Goal: Task Accomplishment & Management: Manage account settings

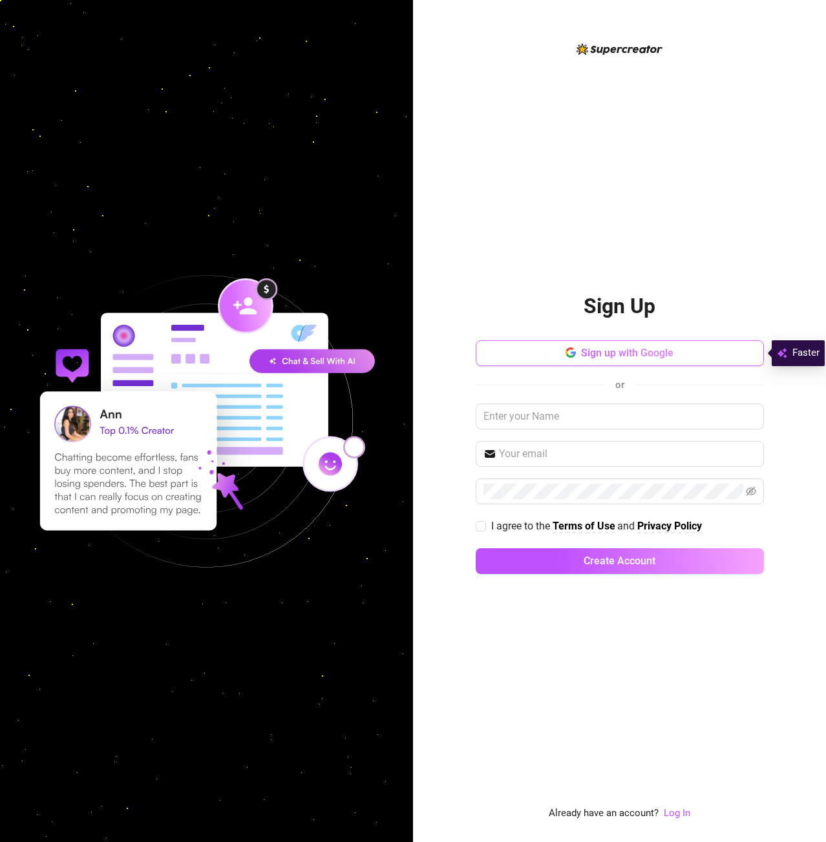
click at [594, 353] on span "Sign up with Google" at bounding box center [627, 353] width 92 height 12
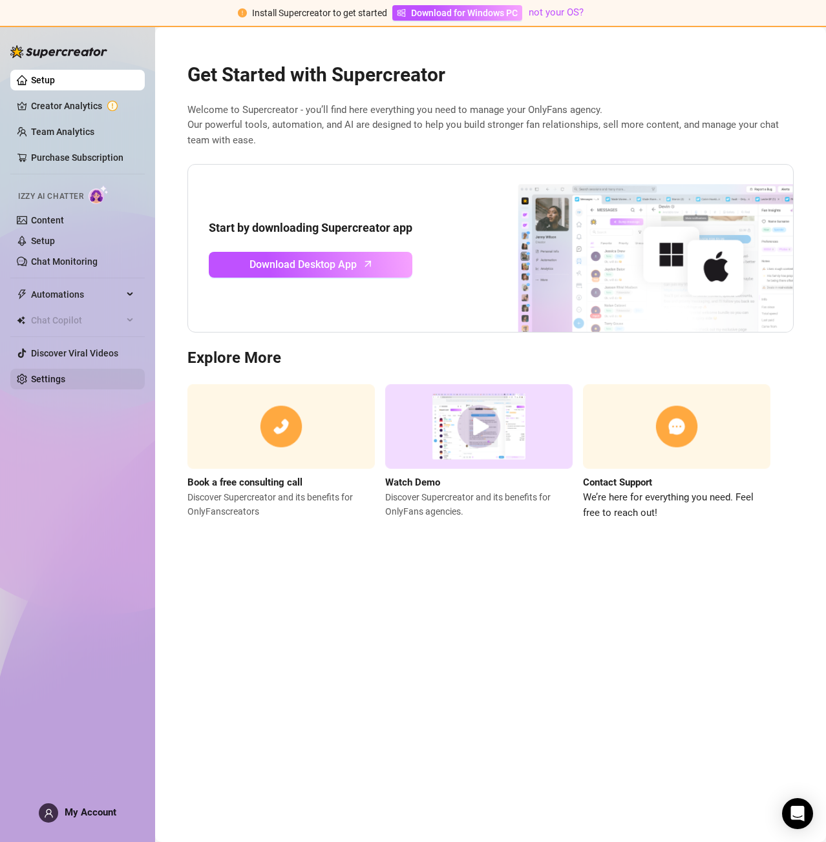
click at [49, 384] on link "Settings" at bounding box center [48, 379] width 34 height 10
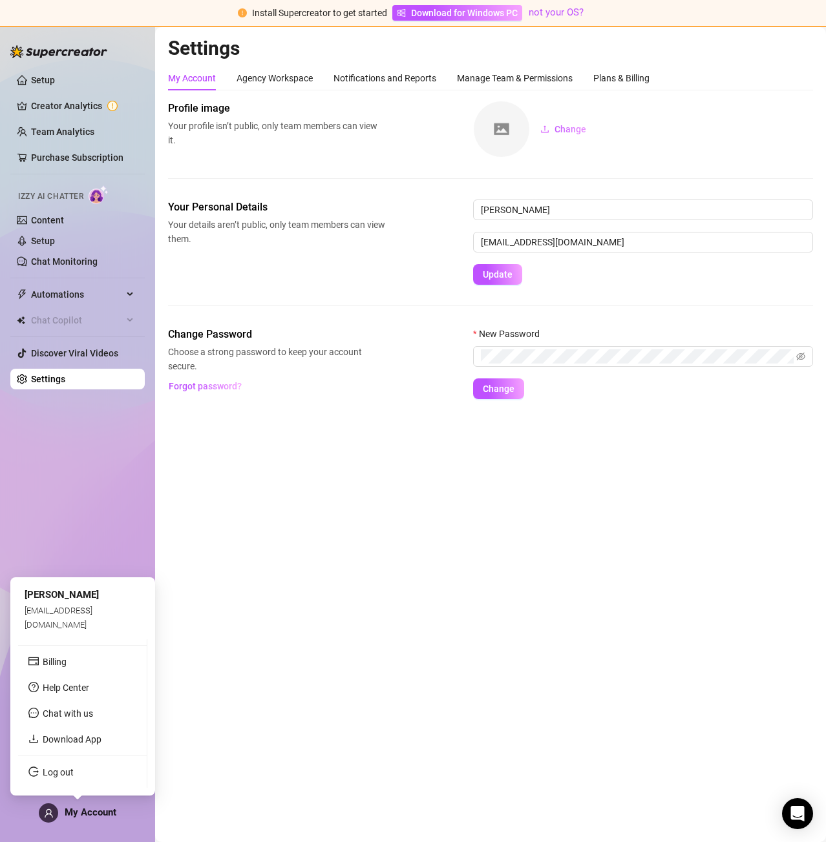
click at [71, 814] on span "My Account" at bounding box center [91, 813] width 52 height 12
click at [81, 524] on div "Setup Creator Analytics Team Analytics Purchase Subscription Izzy AI Chatter Co…" at bounding box center [77, 428] width 134 height 805
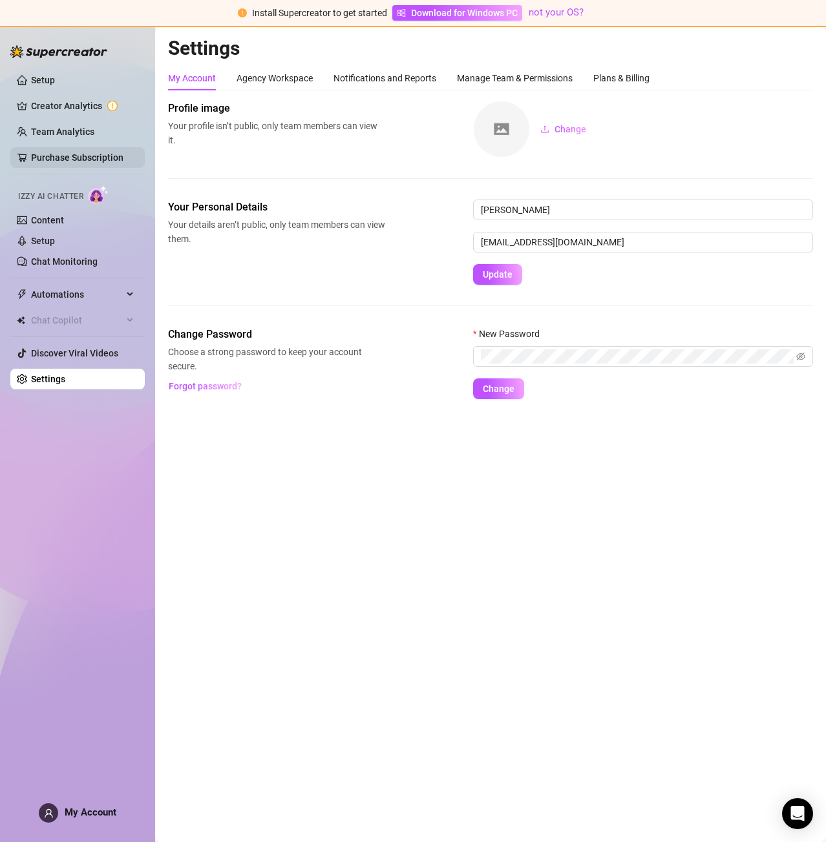
click at [96, 152] on link "Purchase Subscription" at bounding box center [77, 157] width 92 height 10
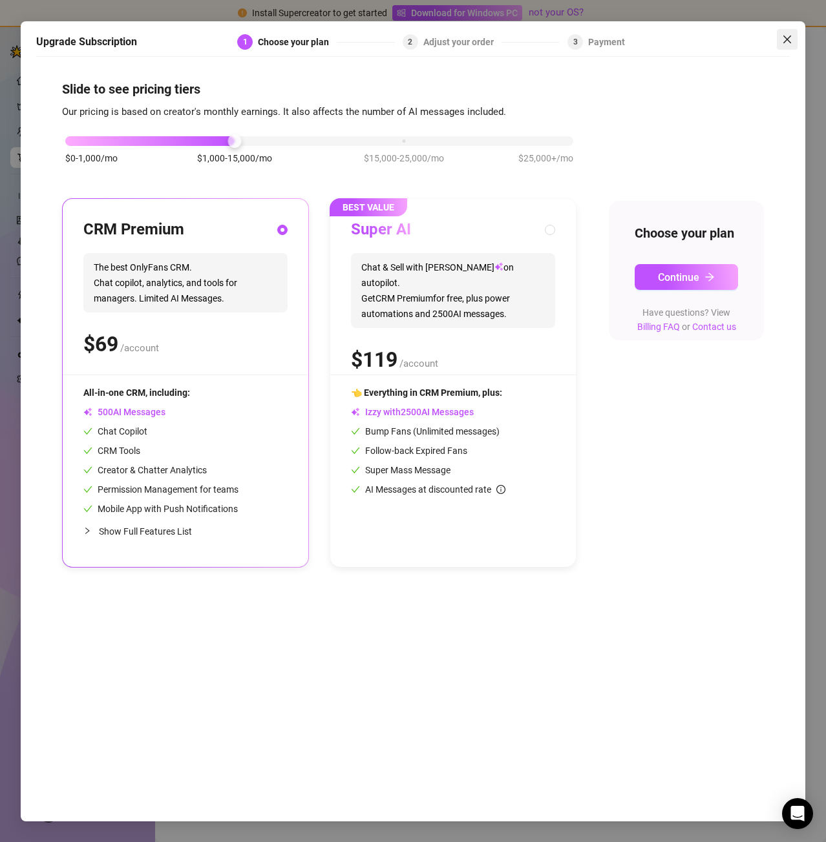
click at [782, 42] on icon "close" at bounding box center [787, 39] width 10 height 10
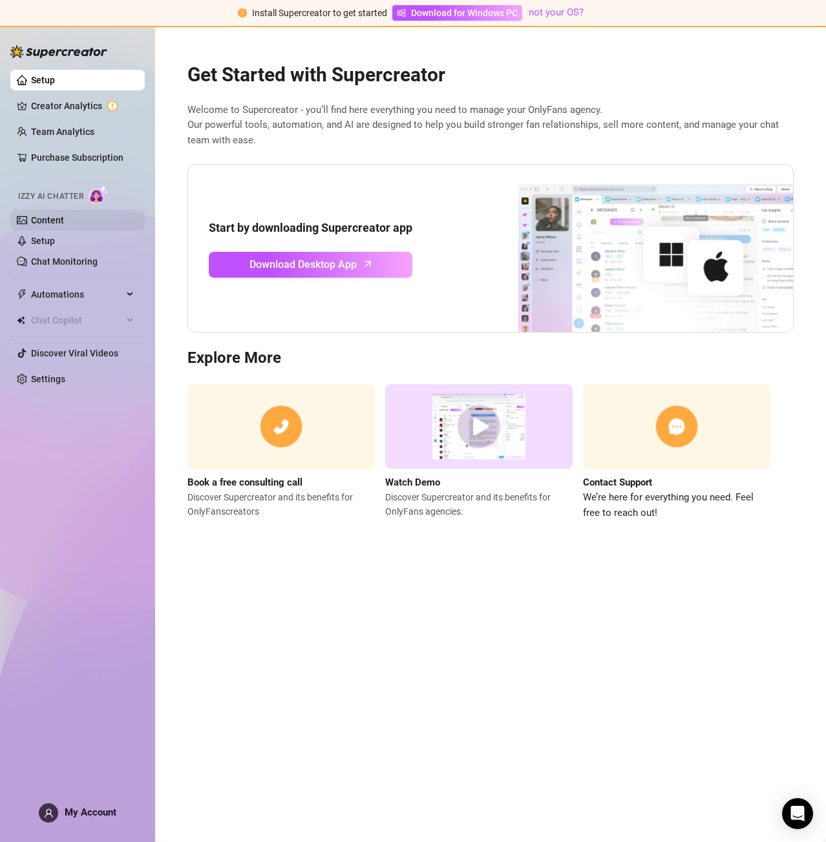
click at [31, 216] on link "Content" at bounding box center [47, 220] width 33 height 10
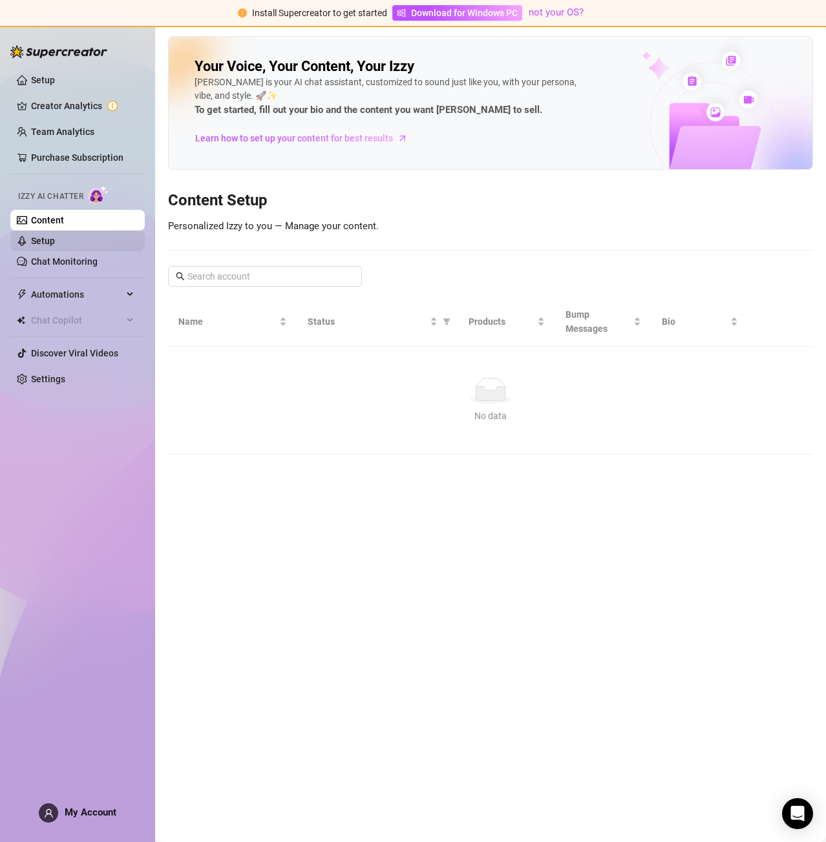
click at [47, 240] on link "Setup" at bounding box center [43, 241] width 24 height 10
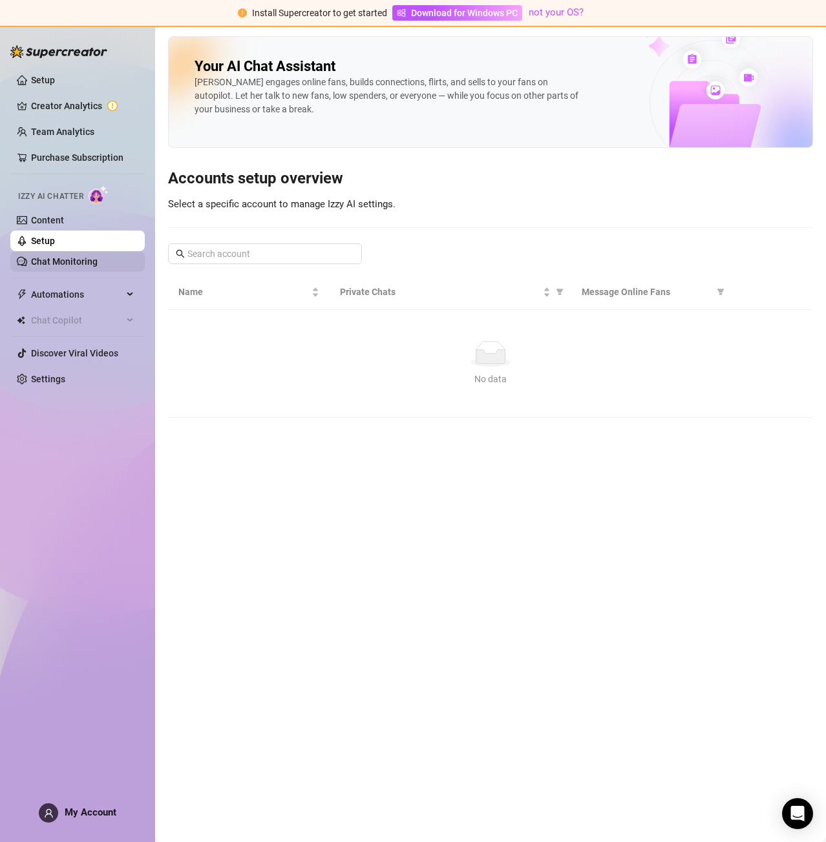
click at [53, 260] on link "Chat Monitoring" at bounding box center [64, 261] width 67 height 10
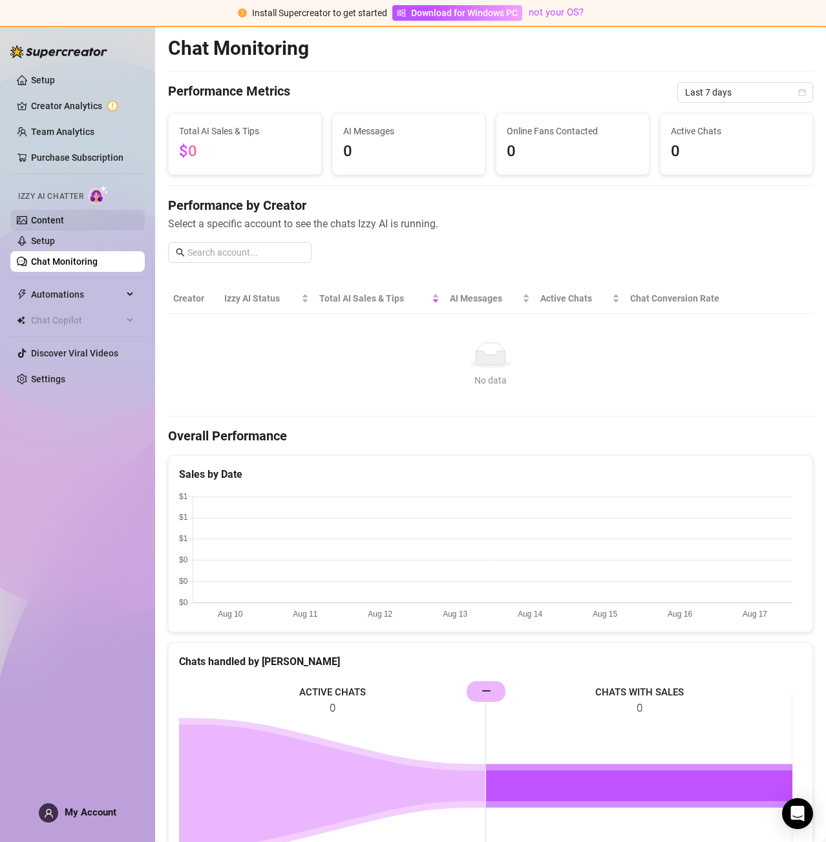
click at [56, 221] on link "Content" at bounding box center [47, 220] width 33 height 10
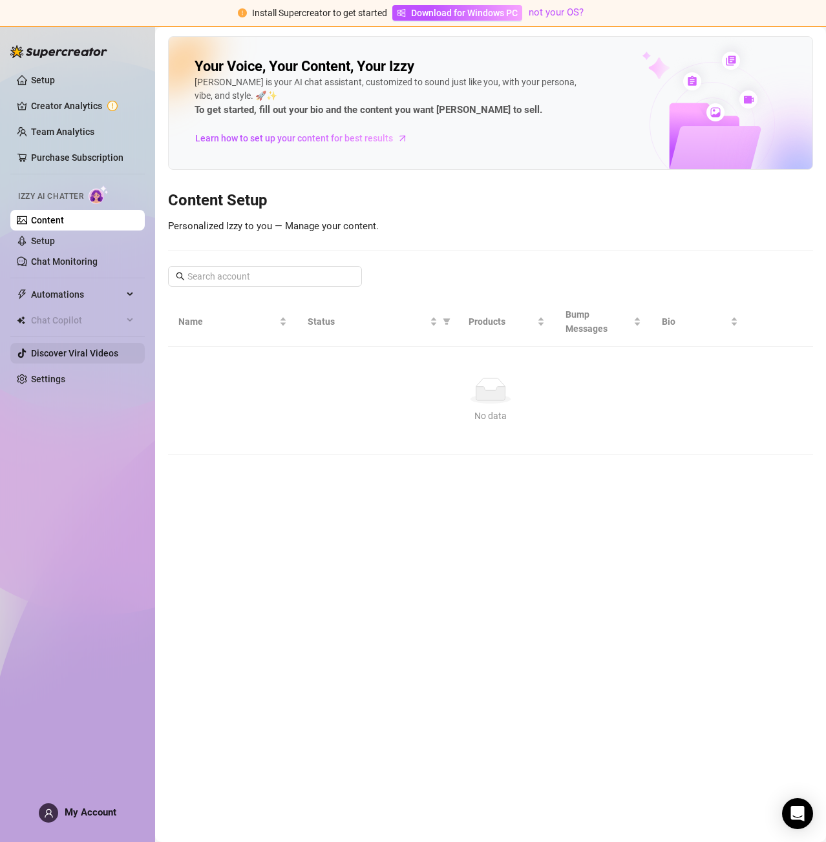
click at [104, 349] on link "Discover Viral Videos" at bounding box center [74, 353] width 87 height 10
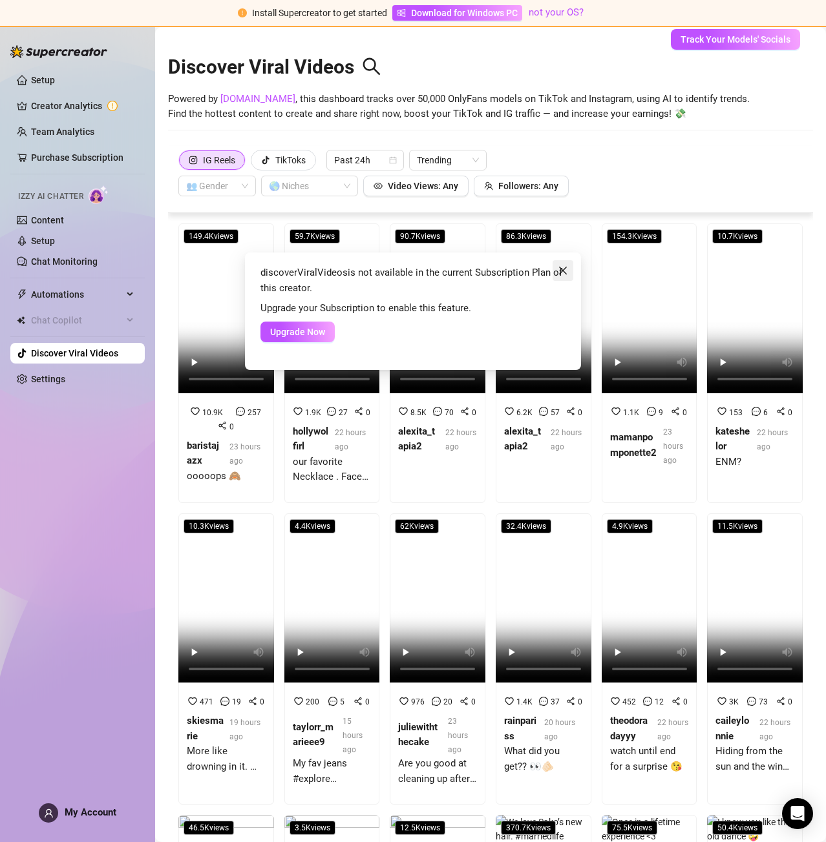
click at [565, 270] on icon "close" at bounding box center [563, 271] width 10 height 10
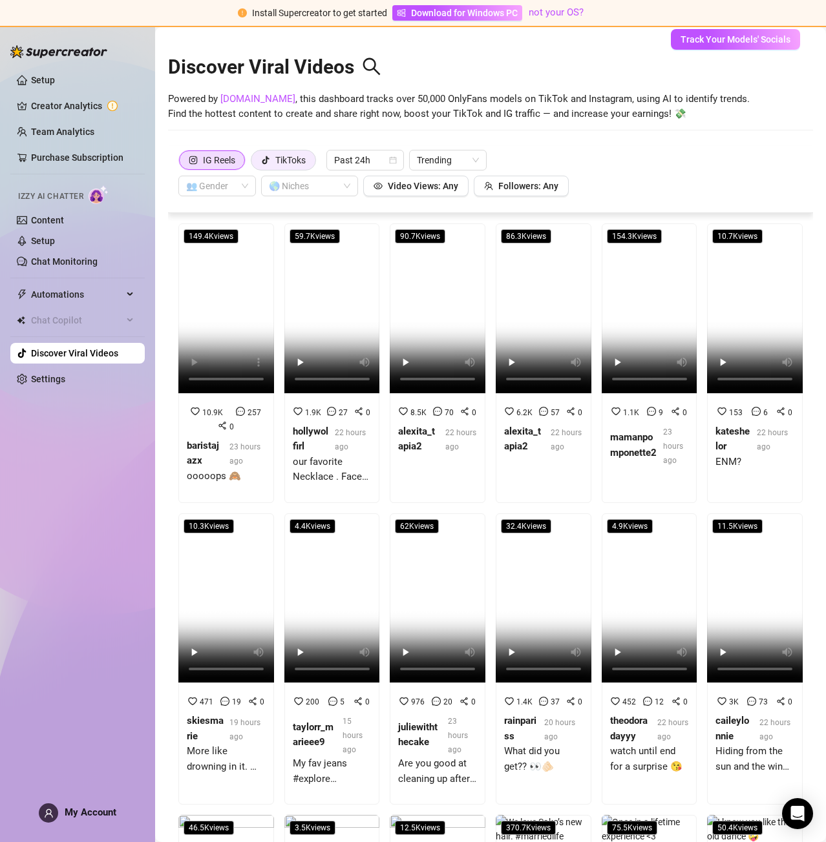
click at [271, 162] on div "TikToks" at bounding box center [283, 160] width 45 height 19
click at [255, 163] on input "TikToks" at bounding box center [255, 163] width 0 height 0
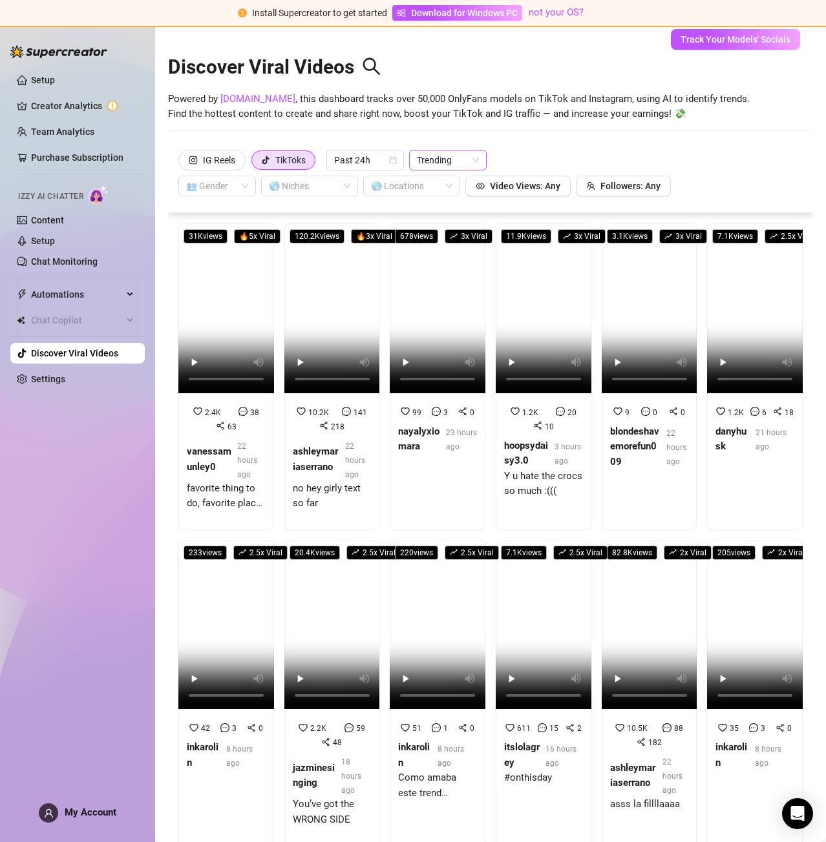
click at [444, 160] on span "Trending" at bounding box center [448, 160] width 62 height 19
click at [444, 212] on div "Most Views" at bounding box center [449, 207] width 57 height 14
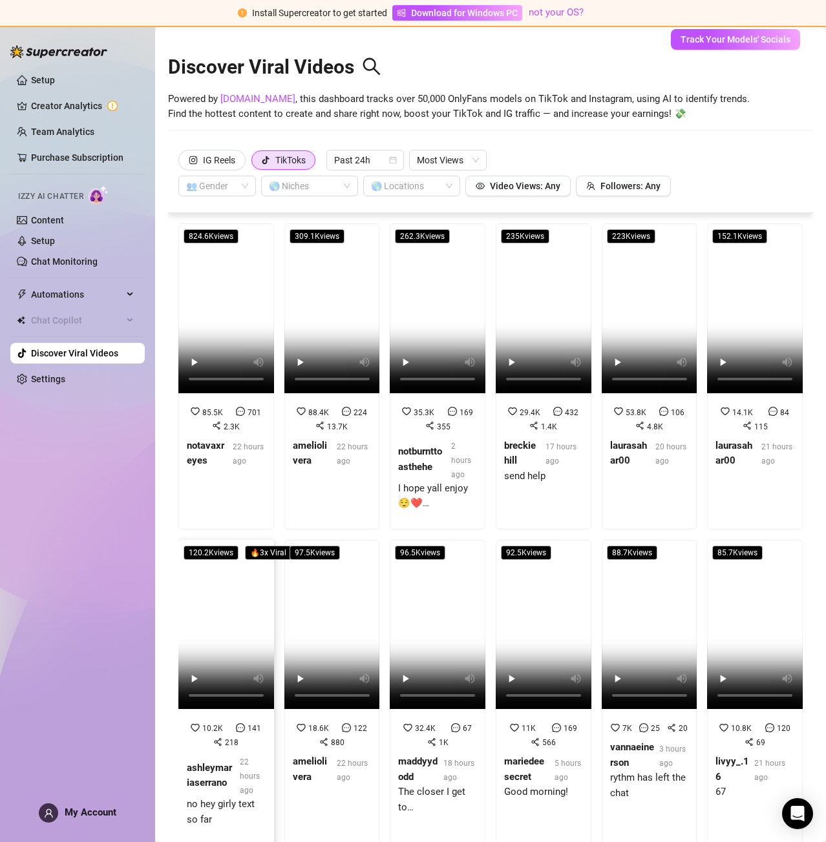
click at [272, 548] on span "🔥 3 x Viral" at bounding box center [268, 553] width 47 height 14
click at [728, 46] on button "Track Your Models' Socials" at bounding box center [735, 39] width 129 height 21
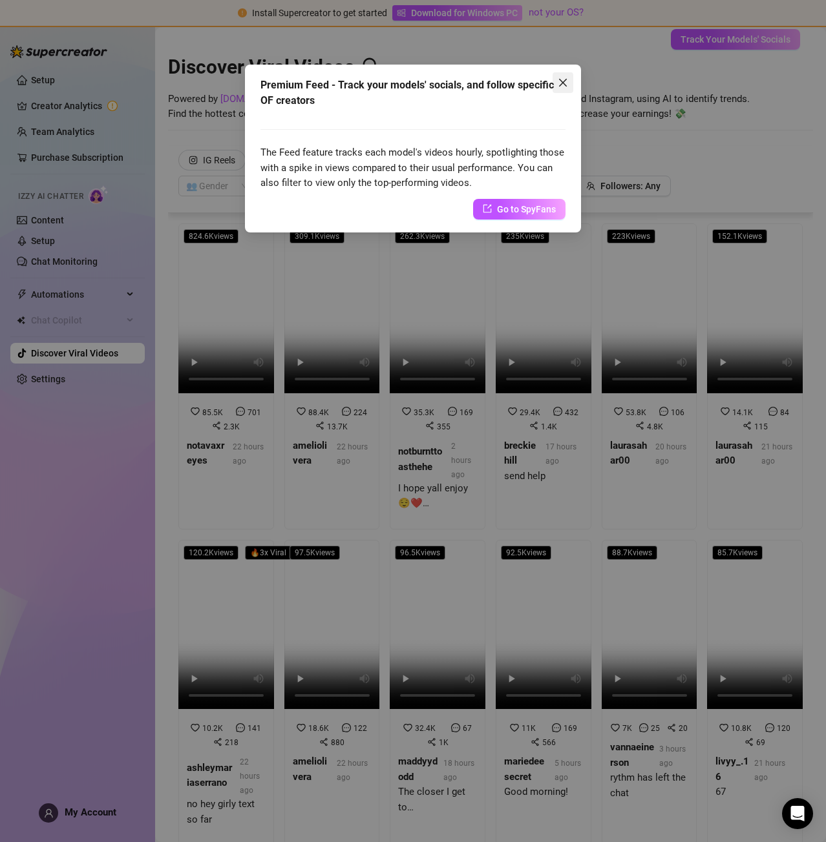
click at [565, 79] on icon "close" at bounding box center [563, 83] width 8 height 8
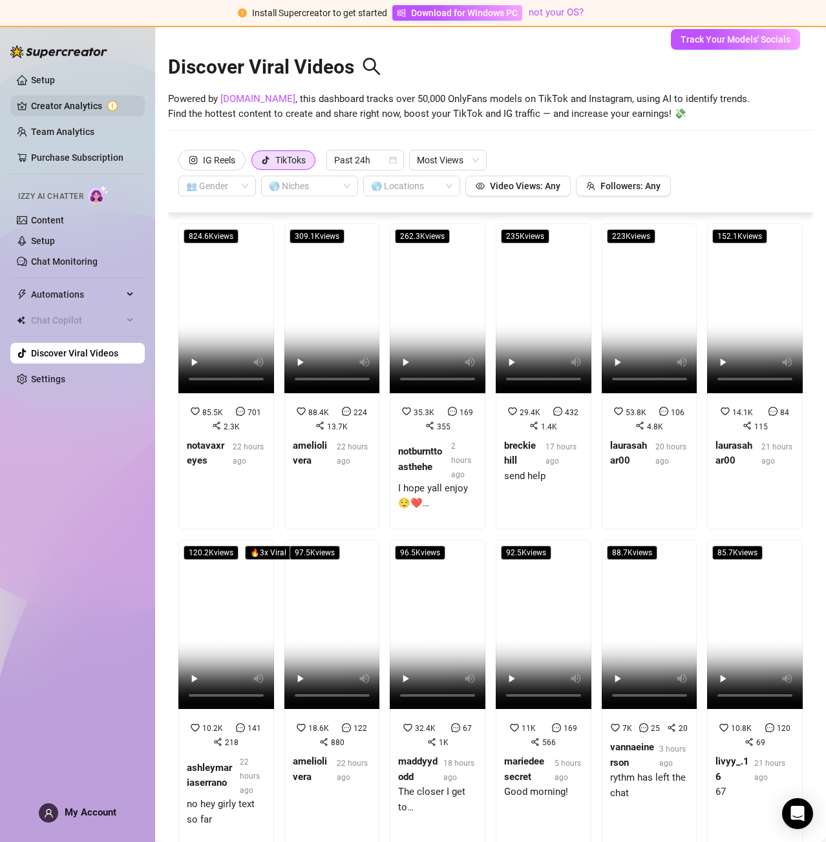
click at [74, 105] on link "Creator Analytics" at bounding box center [82, 106] width 103 height 21
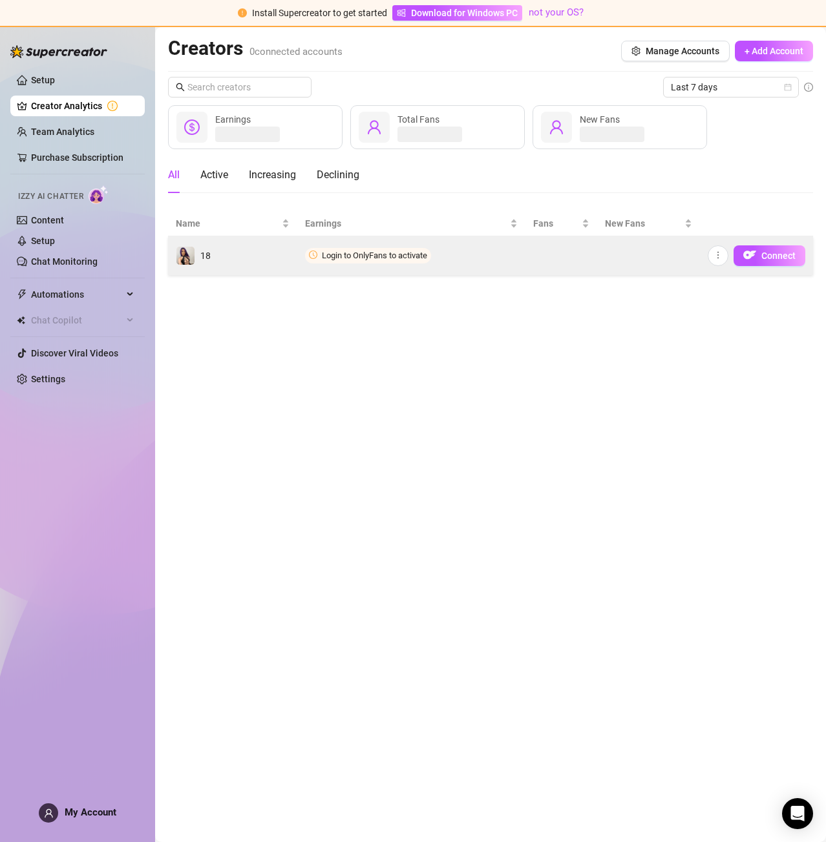
click at [280, 265] on td "18" at bounding box center [232, 255] width 129 height 39
click at [719, 256] on icon "more" at bounding box center [717, 255] width 9 height 9
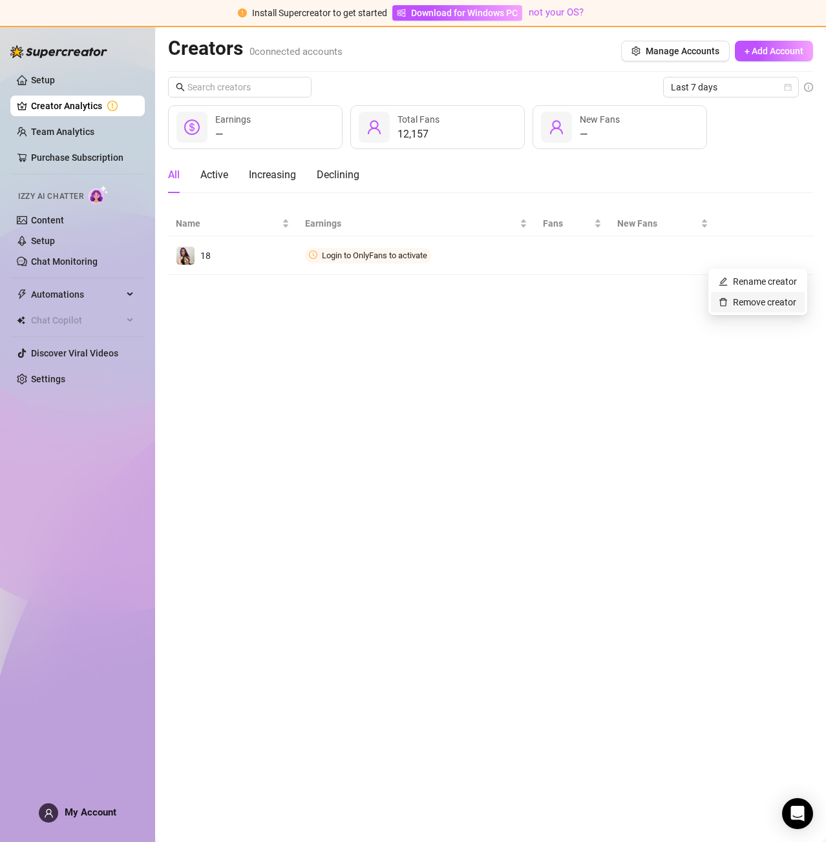
click at [744, 303] on link "Remove creator" at bounding box center [757, 302] width 78 height 10
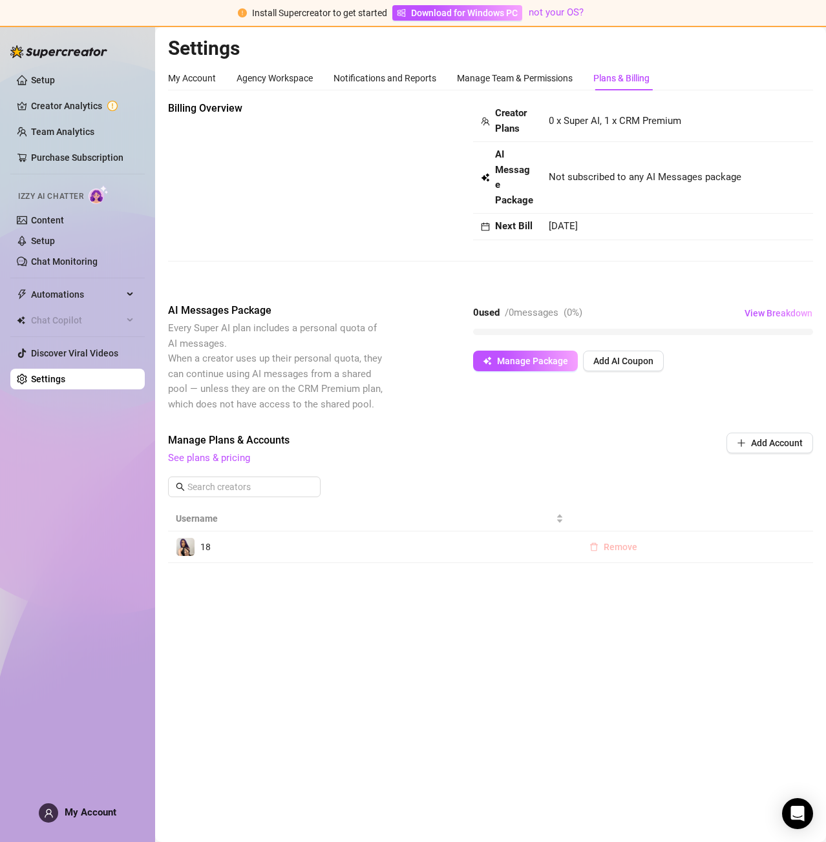
click at [614, 546] on span "Remove" at bounding box center [620, 547] width 34 height 10
click at [700, 516] on span "OK" at bounding box center [700, 513] width 12 height 10
click at [64, 108] on link "Creator Analytics" at bounding box center [82, 106] width 103 height 21
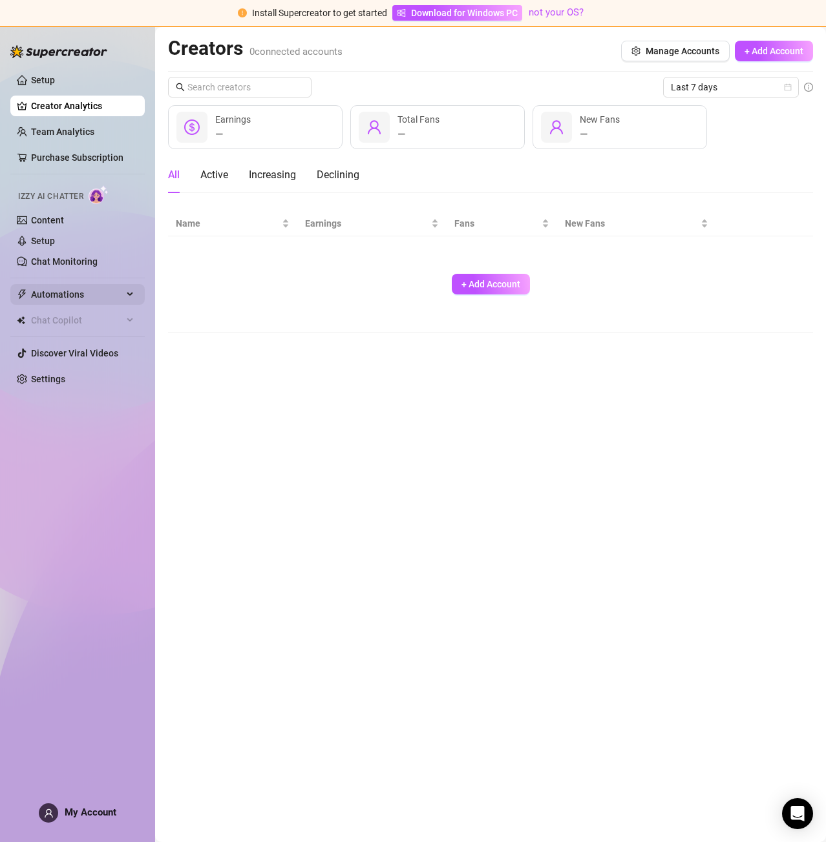
click at [130, 298] on div "Automations" at bounding box center [77, 294] width 134 height 21
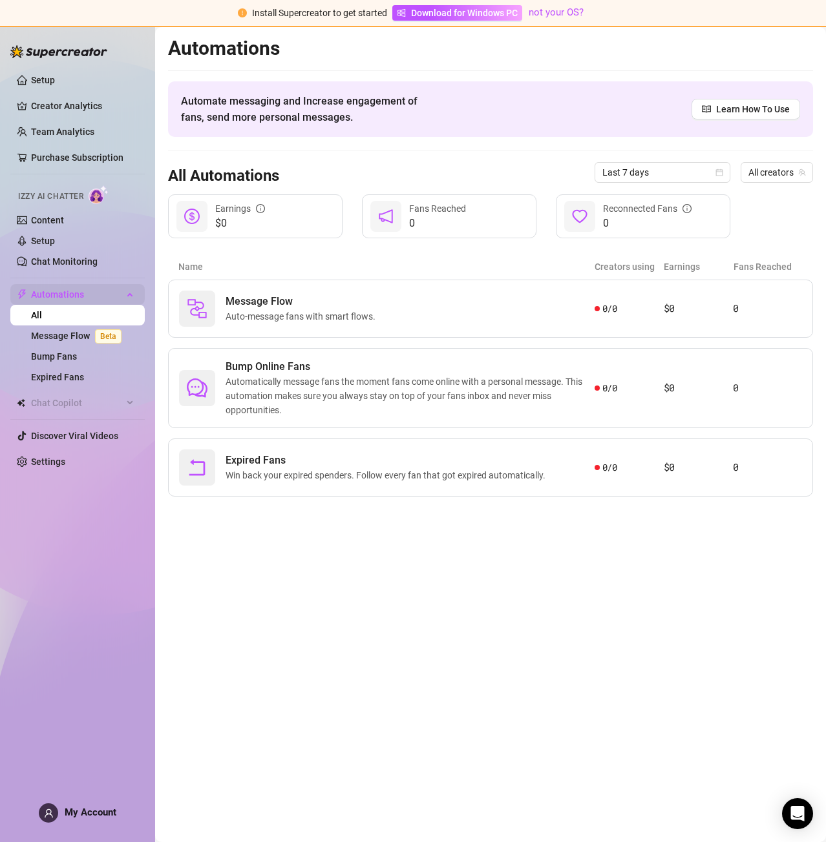
click at [128, 293] on icon at bounding box center [131, 293] width 6 height 0
